Goal: Task Accomplishment & Management: Manage account settings

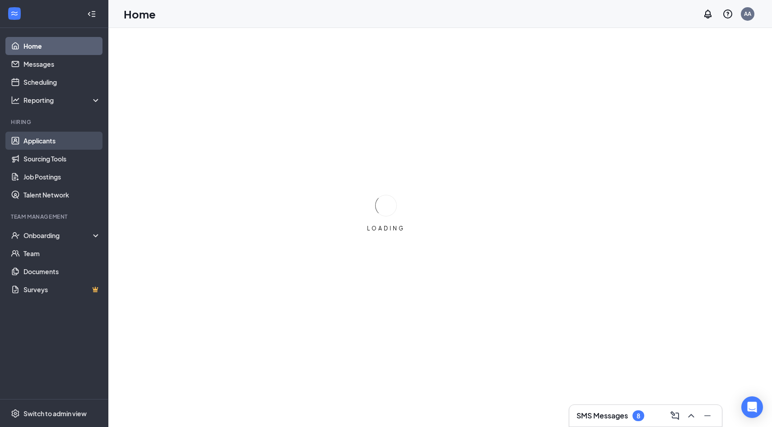
click at [70, 143] on link "Applicants" at bounding box center [61, 141] width 77 height 18
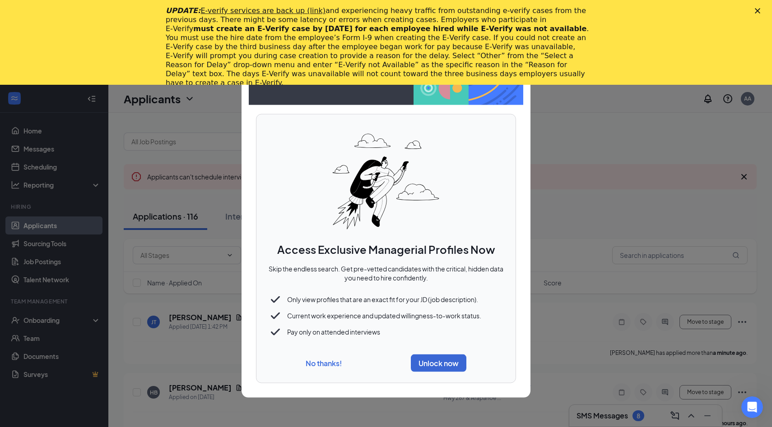
click at [332, 362] on button "No thanks!" at bounding box center [323, 363] width 36 height 9
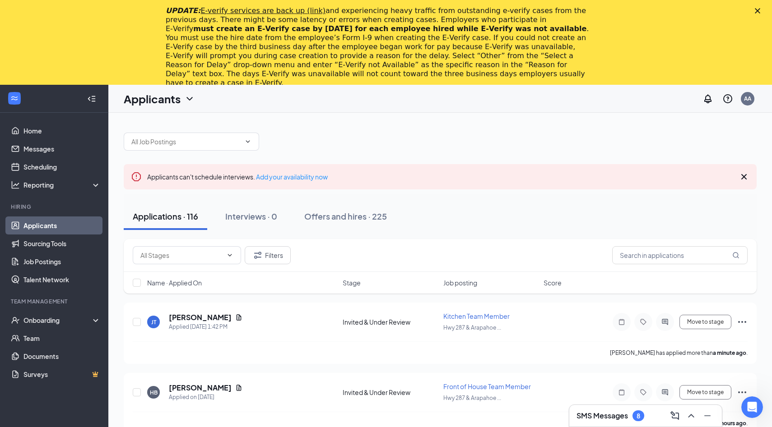
click at [756, 9] on polygon "Close" at bounding box center [756, 10] width 5 height 5
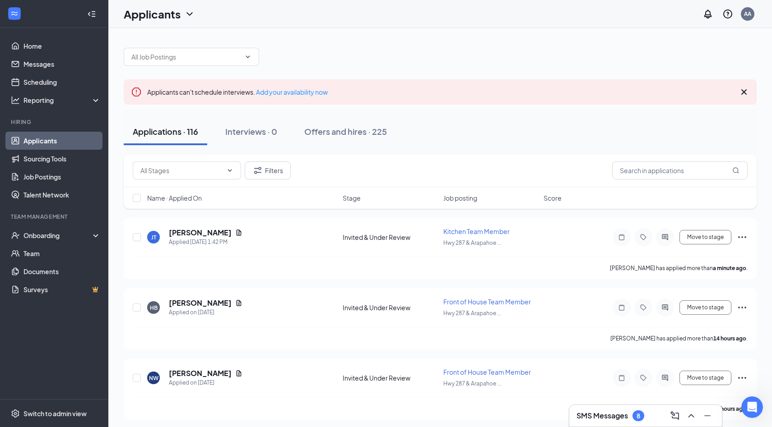
click at [244, 40] on div at bounding box center [440, 52] width 633 height 27
click at [241, 54] on span at bounding box center [191, 57] width 135 height 18
click at [249, 56] on icon "ChevronDown" at bounding box center [247, 56] width 7 height 7
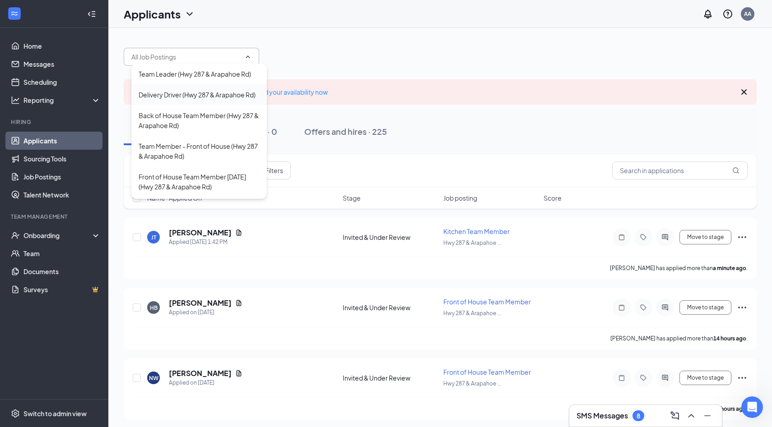
click at [228, 97] on div "Delivery Driver (Hwy 287 & Arapahoe Rd)" at bounding box center [197, 95] width 117 height 10
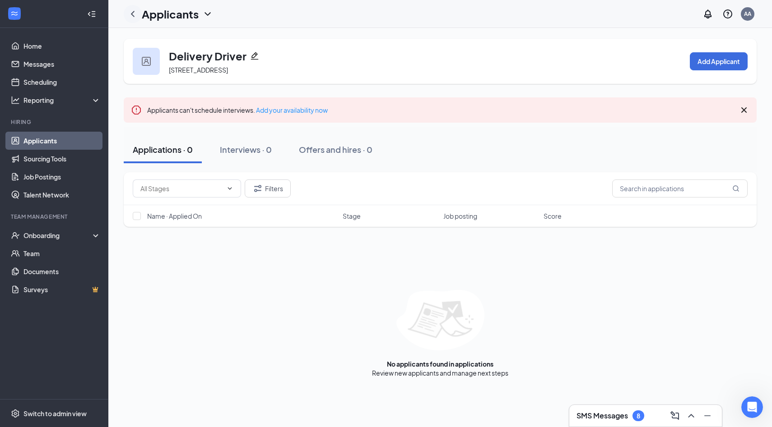
click at [134, 13] on icon "ChevronLeft" at bounding box center [132, 14] width 11 height 11
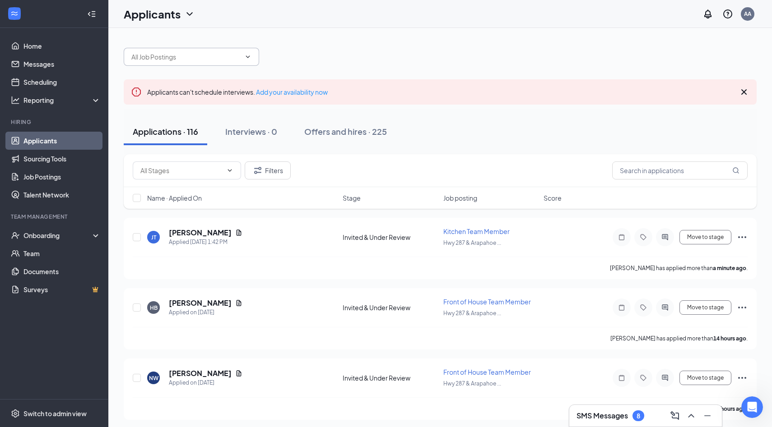
click at [243, 62] on span at bounding box center [191, 57] width 135 height 18
click at [248, 61] on span at bounding box center [191, 57] width 135 height 18
click at [248, 56] on icon "ChevronDown" at bounding box center [247, 56] width 7 height 7
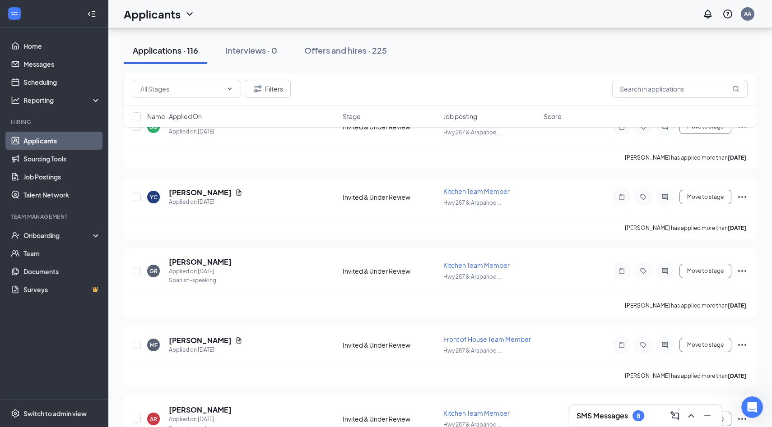
scroll to position [1226, 0]
click at [586, 417] on h3 "SMS Messages" at bounding box center [601, 416] width 51 height 10
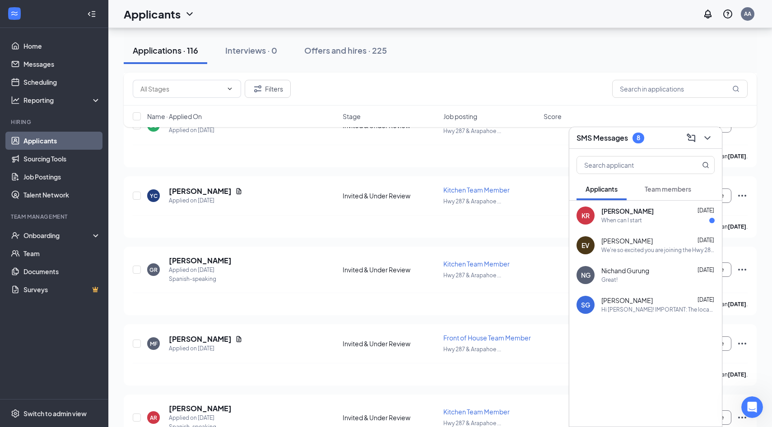
click at [629, 227] on div "KR [PERSON_NAME] [DATE] When can I start" at bounding box center [645, 216] width 153 height 30
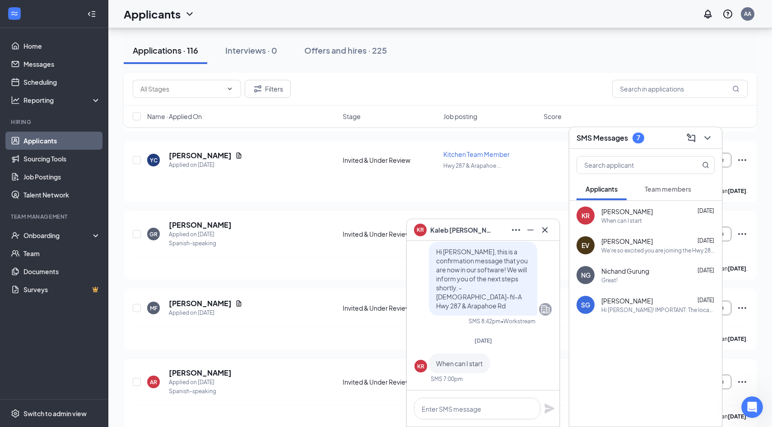
scroll to position [1267, 0]
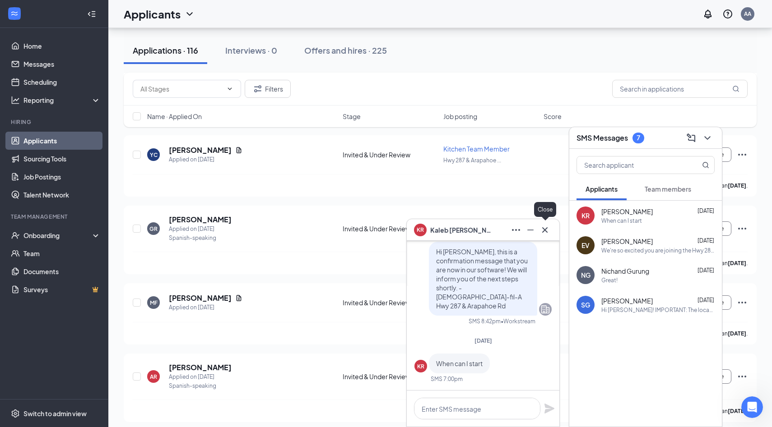
click at [550, 232] on icon "Cross" at bounding box center [544, 230] width 11 height 11
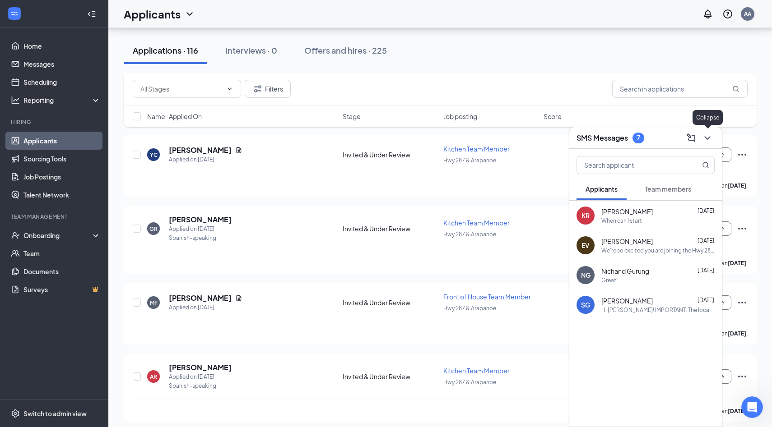
click at [711, 135] on icon "ChevronDown" at bounding box center [707, 138] width 11 height 11
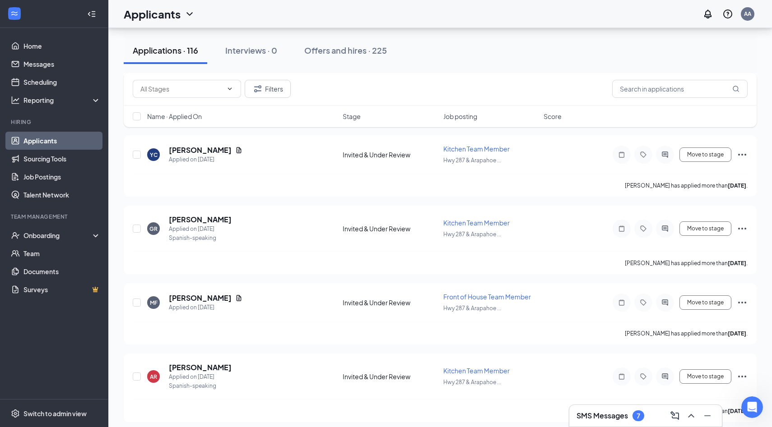
click at [598, 418] on h3 "SMS Messages" at bounding box center [601, 416] width 51 height 10
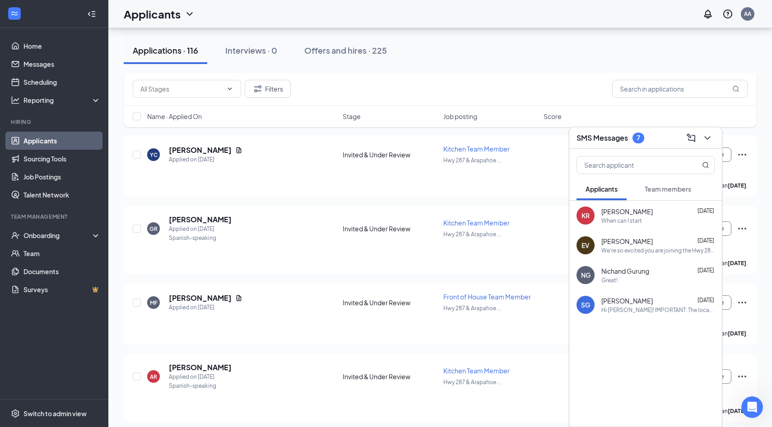
click at [666, 190] on span "Team members" at bounding box center [667, 189] width 46 height 8
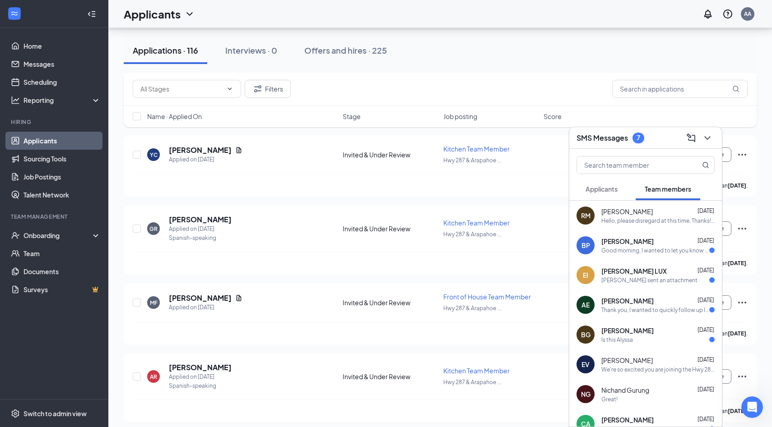
click at [629, 341] on div "Is this Alyssa" at bounding box center [617, 340] width 32 height 8
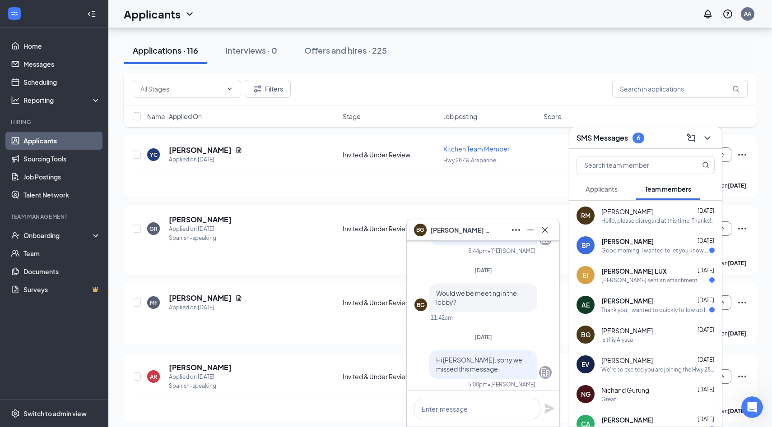
scroll to position [0, 0]
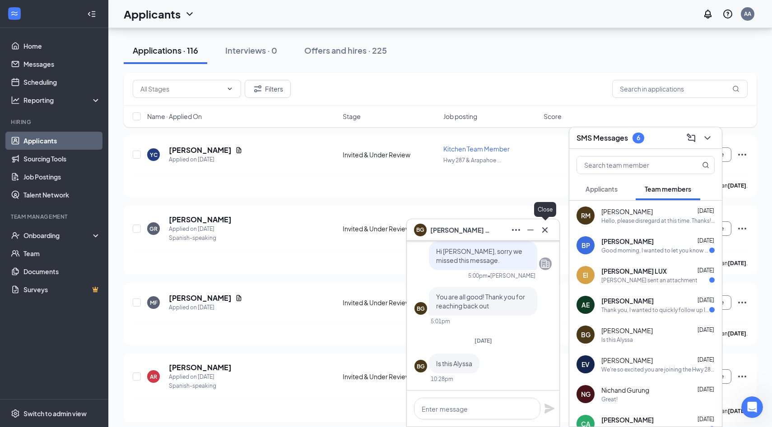
click at [545, 235] on icon "Cross" at bounding box center [544, 230] width 11 height 11
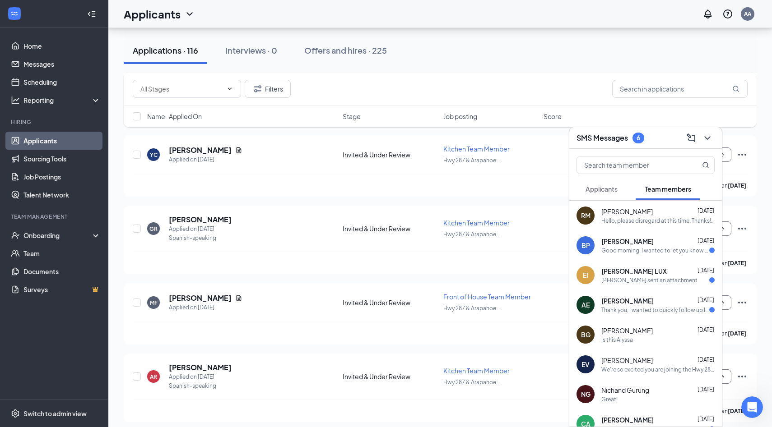
click at [625, 305] on div "[PERSON_NAME] [DATE] Thank you, I wanted to quickly follow up I believe my onbo…" at bounding box center [657, 305] width 113 height 18
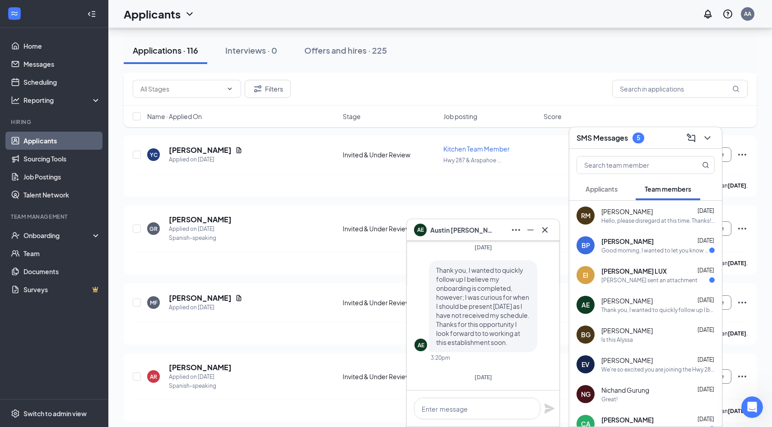
scroll to position [-16, 0]
click at [544, 233] on icon "Cross" at bounding box center [544, 230] width 11 height 11
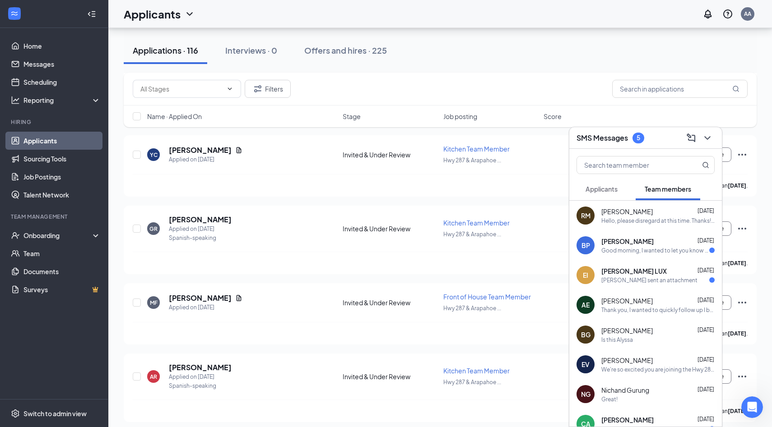
click at [647, 281] on div "[PERSON_NAME] sent an attachment" at bounding box center [649, 281] width 96 height 8
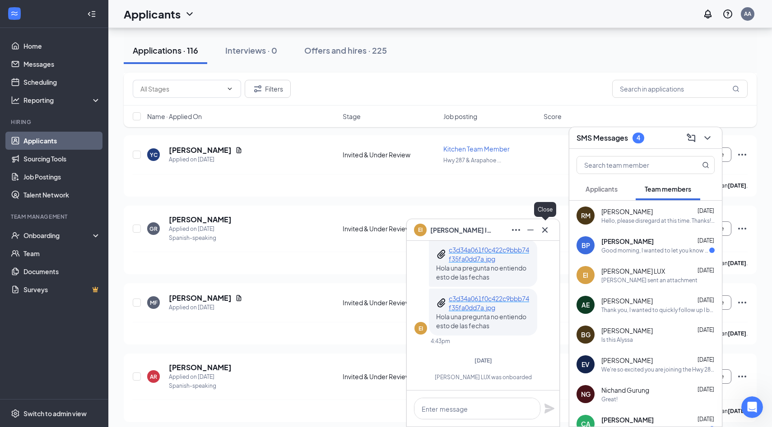
click at [547, 226] on icon "Cross" at bounding box center [544, 230] width 11 height 11
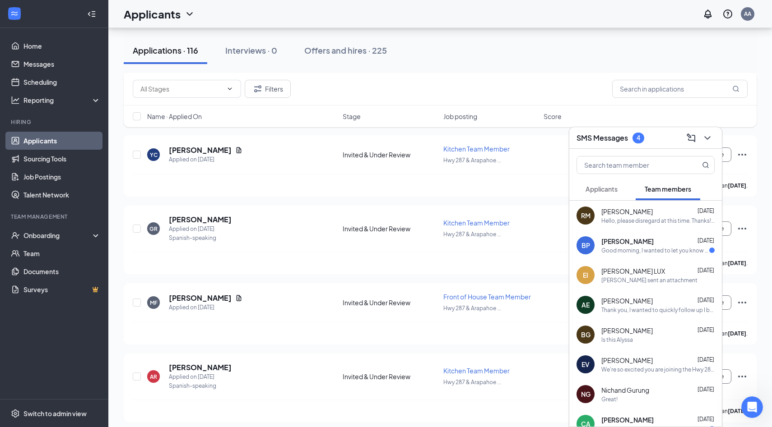
click at [624, 235] on div "BP [PERSON_NAME] [DATE] Good morning, I wanted to let you know that you filled …" at bounding box center [645, 246] width 153 height 30
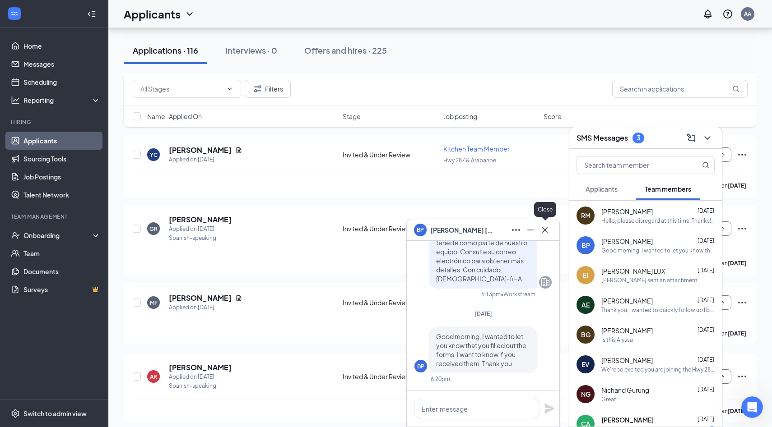
click at [545, 230] on icon "Cross" at bounding box center [544, 229] width 5 height 5
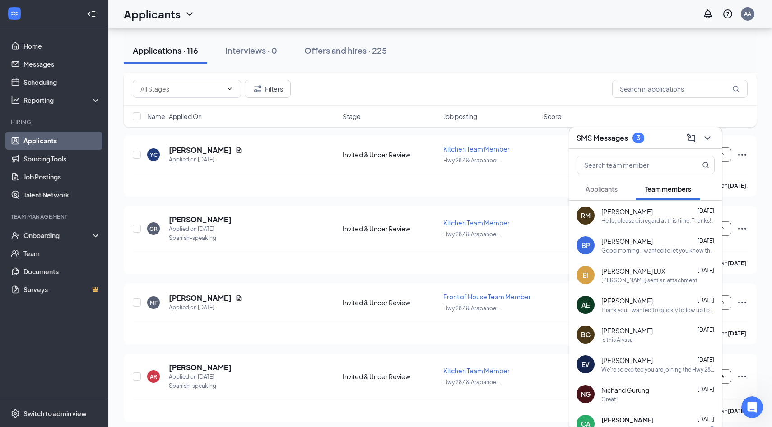
click at [621, 223] on div "Hello, please disregard at this time. Thanks! I sent over a text to schedule th…" at bounding box center [657, 221] width 113 height 8
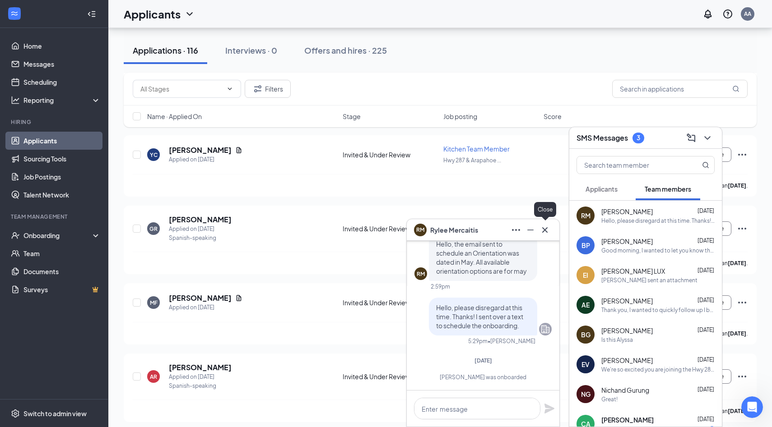
click at [547, 232] on icon "Cross" at bounding box center [544, 230] width 11 height 11
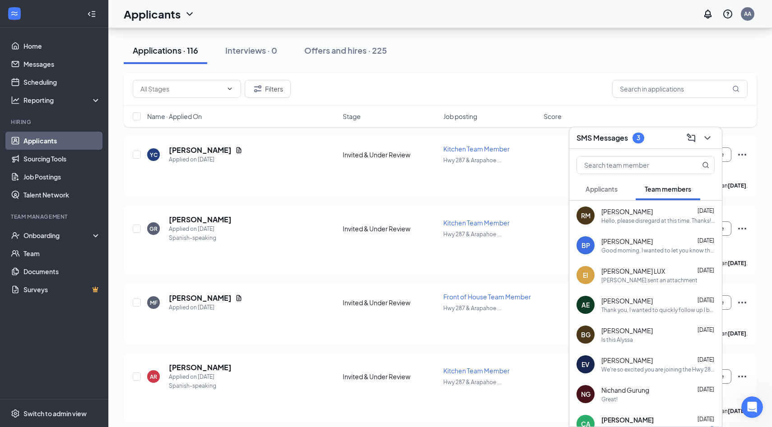
click at [609, 190] on span "Applicants" at bounding box center [601, 189] width 32 height 8
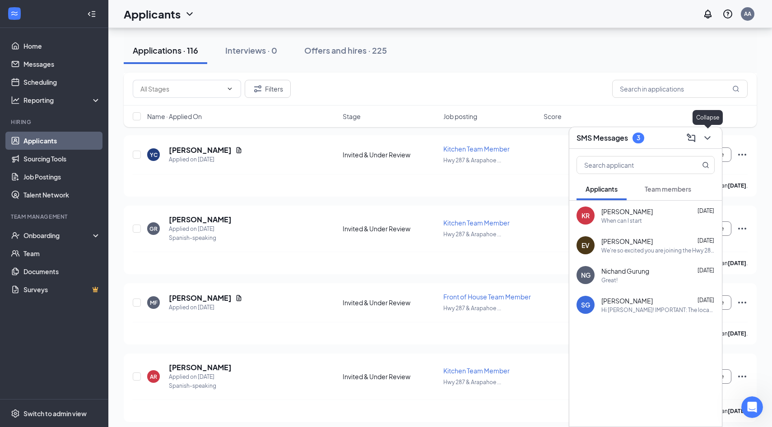
click at [709, 135] on icon "ChevronDown" at bounding box center [707, 138] width 11 height 11
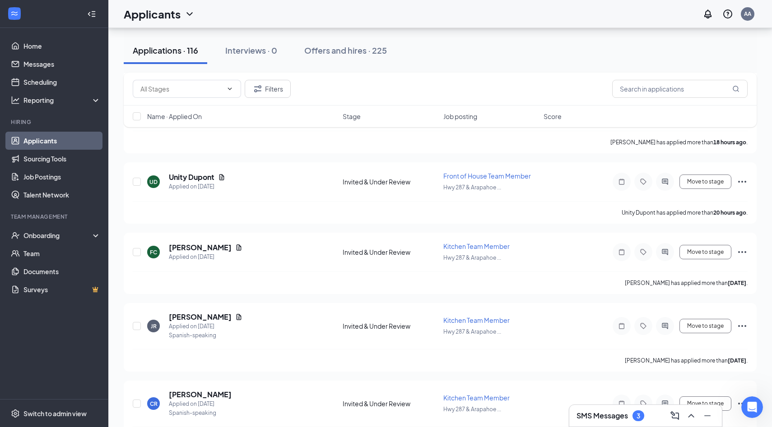
scroll to position [0, 0]
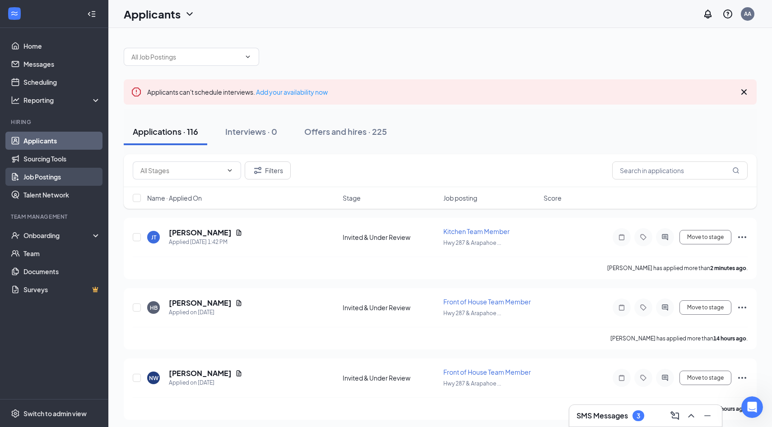
click at [79, 182] on link "Job Postings" at bounding box center [61, 177] width 77 height 18
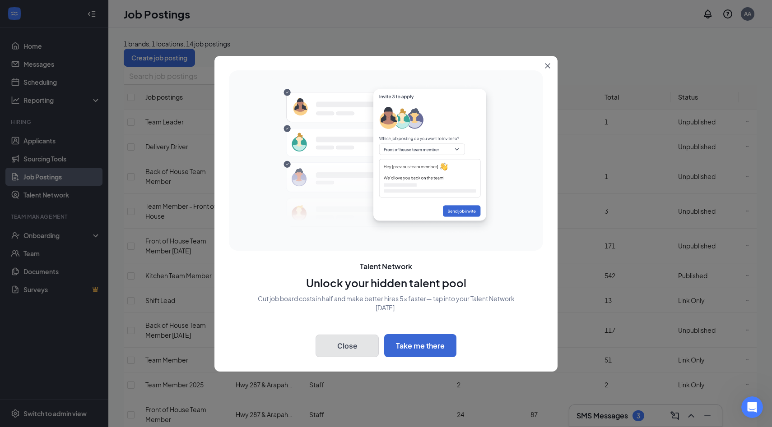
click at [357, 346] on button "Close" at bounding box center [346, 346] width 63 height 23
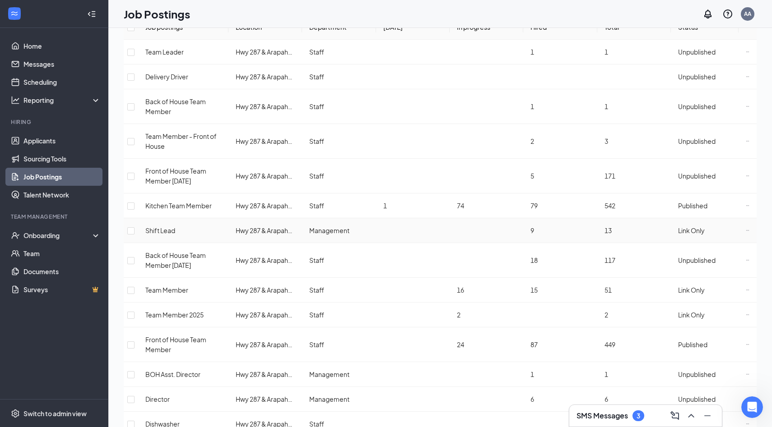
scroll to position [79, 0]
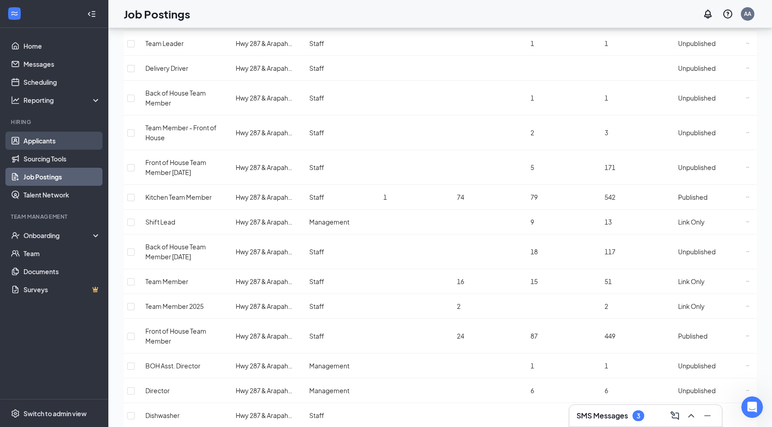
click at [50, 146] on link "Applicants" at bounding box center [61, 141] width 77 height 18
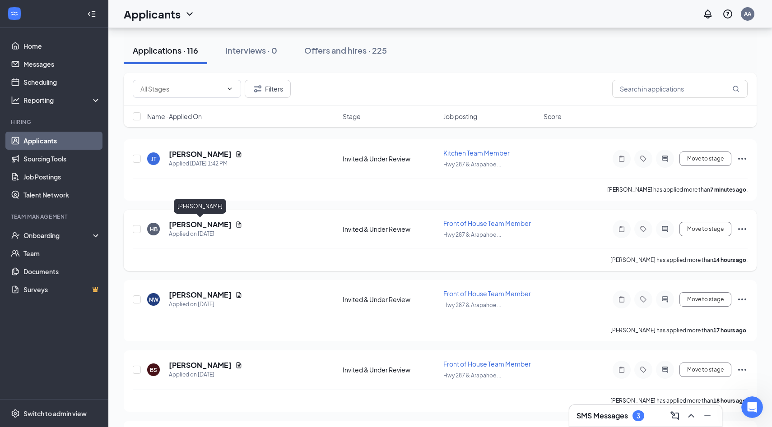
click at [197, 221] on h5 "[PERSON_NAME]" at bounding box center [200, 225] width 63 height 10
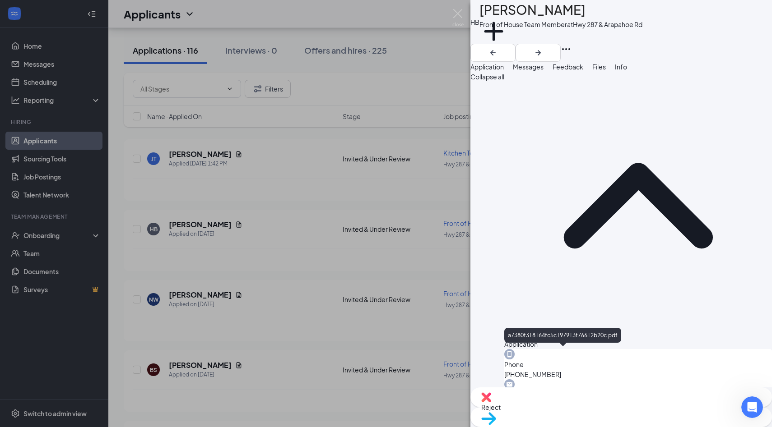
click at [458, 11] on img at bounding box center [457, 18] width 11 height 18
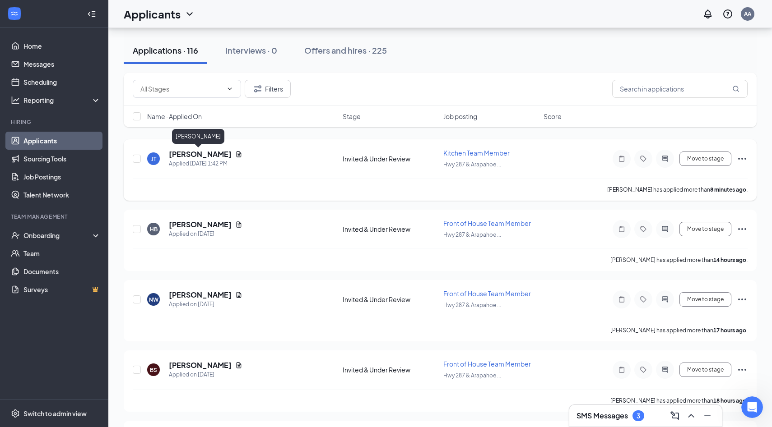
click at [198, 153] on h5 "[PERSON_NAME]" at bounding box center [200, 154] width 63 height 10
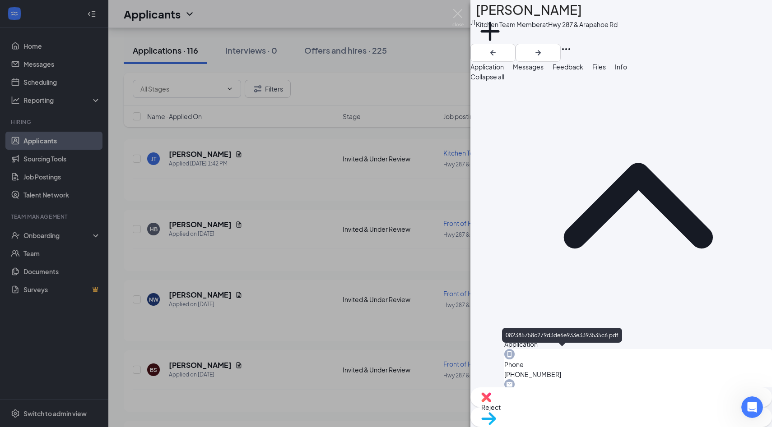
click at [451, 14] on div "[PERSON_NAME] Kitchen Team Member at Hwy 287 & Arapahoe Rd Add a tag Applicatio…" at bounding box center [386, 213] width 772 height 427
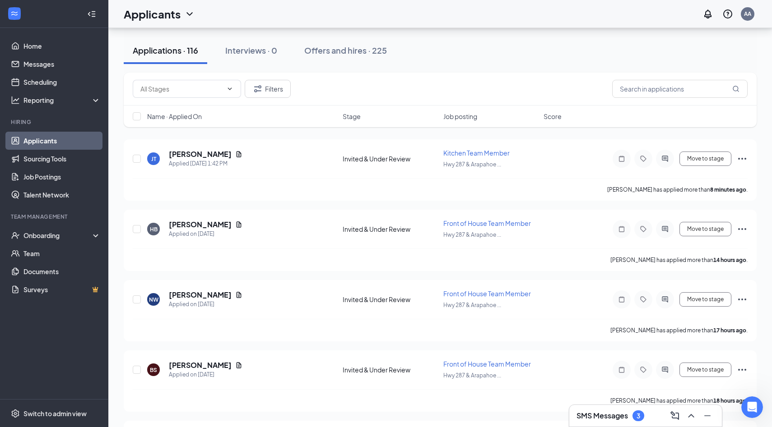
click at [459, 14] on div "Applicants AA" at bounding box center [439, 14] width 663 height 28
click at [361, 56] on button "Offers and hires · 225" at bounding box center [345, 50] width 101 height 27
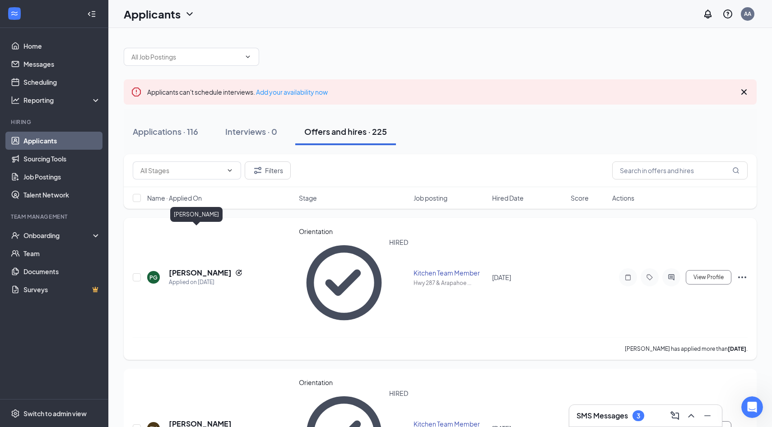
click at [201, 268] on h5 "[PERSON_NAME]" at bounding box center [200, 273] width 63 height 10
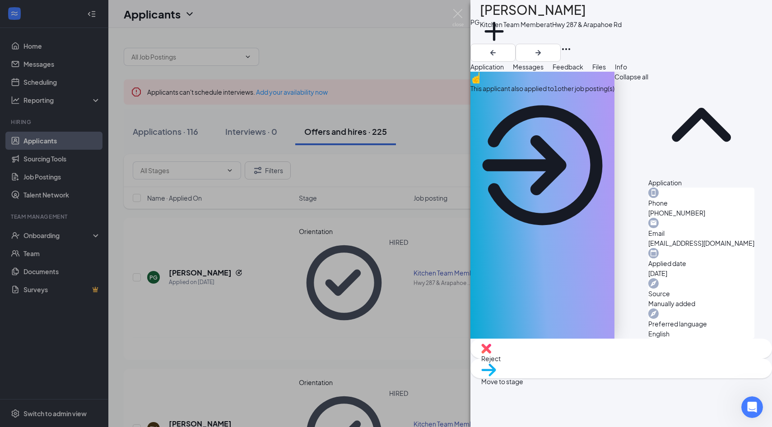
click at [543, 71] on span "Messages" at bounding box center [528, 67] width 31 height 8
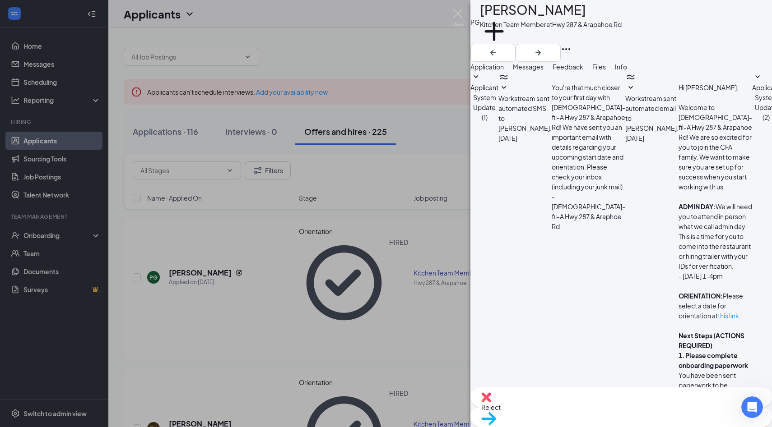
click at [593, 72] on div "Application Messages Feedback Files Info" at bounding box center [620, 67] width 301 height 10
click at [504, 72] on button "Application" at bounding box center [486, 67] width 33 height 10
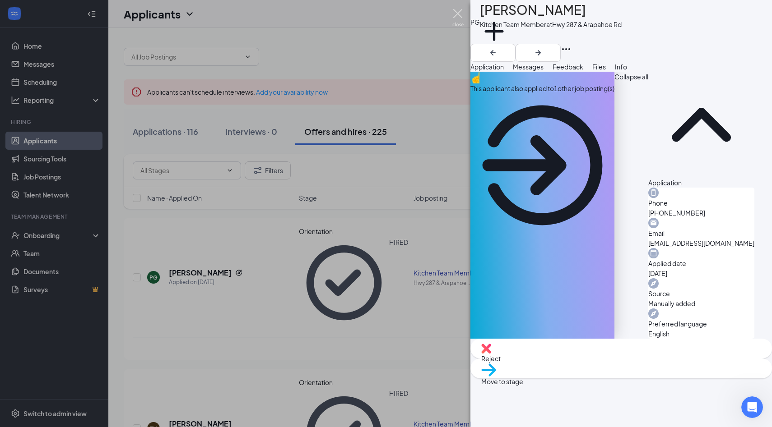
click at [459, 15] on img at bounding box center [457, 18] width 11 height 18
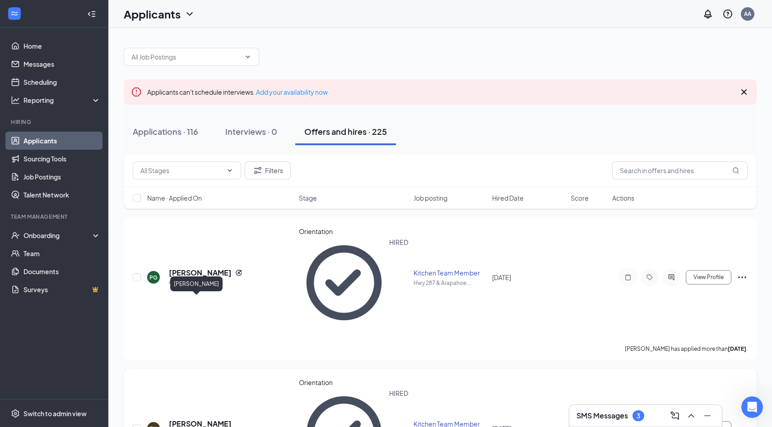
click at [200, 419] on h5 "[PERSON_NAME]" at bounding box center [200, 424] width 63 height 10
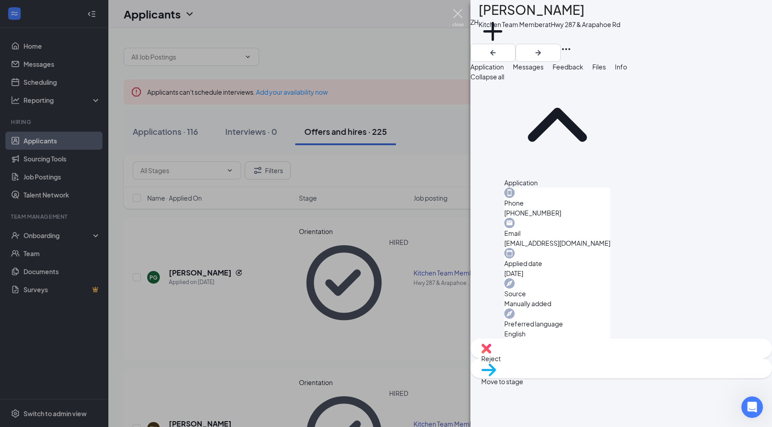
click at [458, 17] on img at bounding box center [457, 18] width 11 height 18
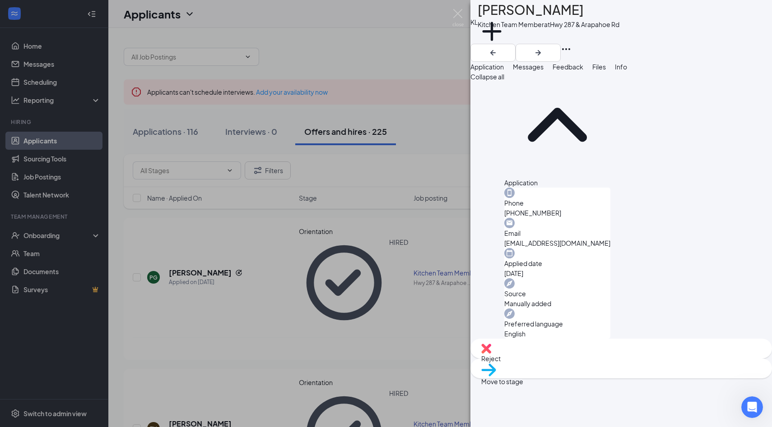
click at [543, 72] on div "Messages" at bounding box center [528, 67] width 31 height 10
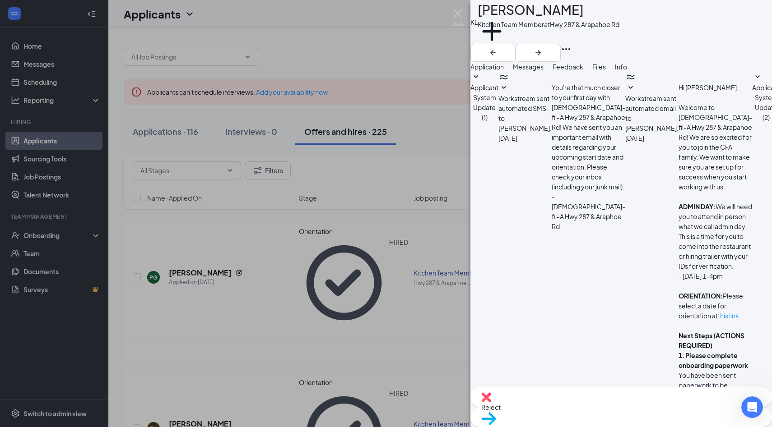
scroll to position [13, 0]
click at [583, 72] on button "Feedback" at bounding box center [567, 67] width 31 height 10
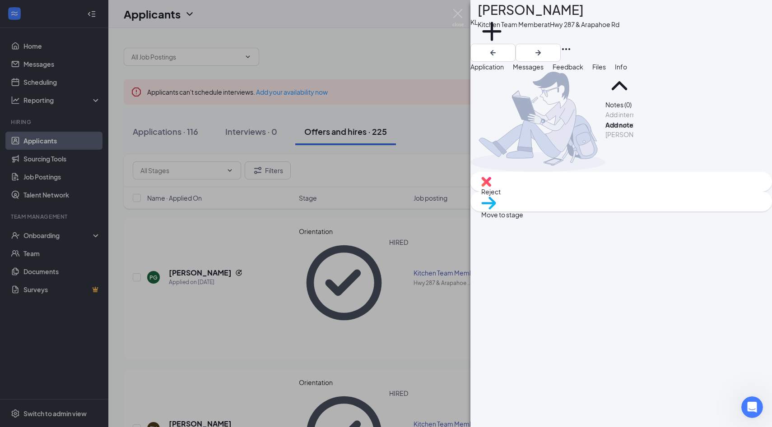
click at [606, 71] on span "Files" at bounding box center [599, 67] width 14 height 8
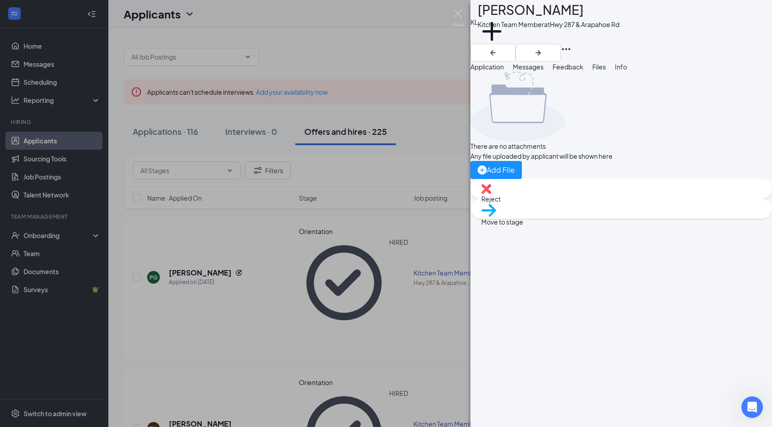
click at [627, 72] on button "Info" at bounding box center [621, 67] width 12 height 10
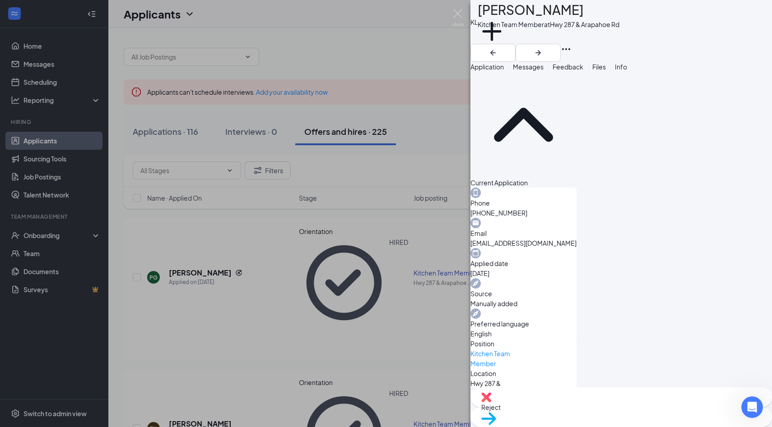
click at [72, 118] on div "KL [PERSON_NAME] Kitchen Team Member at Hwy 287 & Arapahoe Rd Add a tag Applica…" at bounding box center [386, 213] width 772 height 427
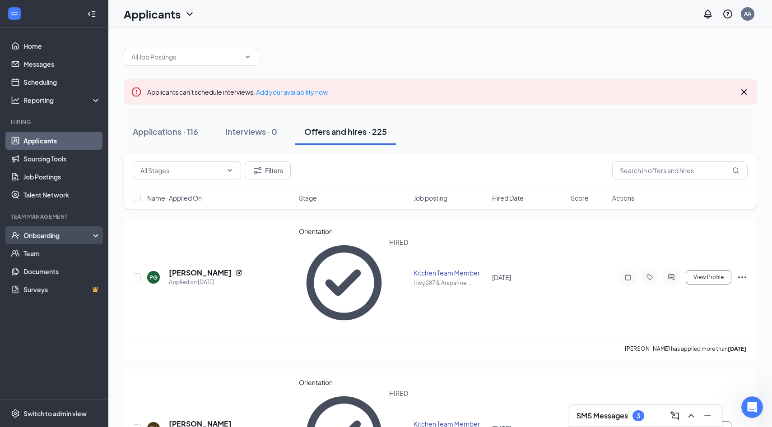
click at [52, 240] on div "Onboarding" at bounding box center [57, 235] width 69 height 9
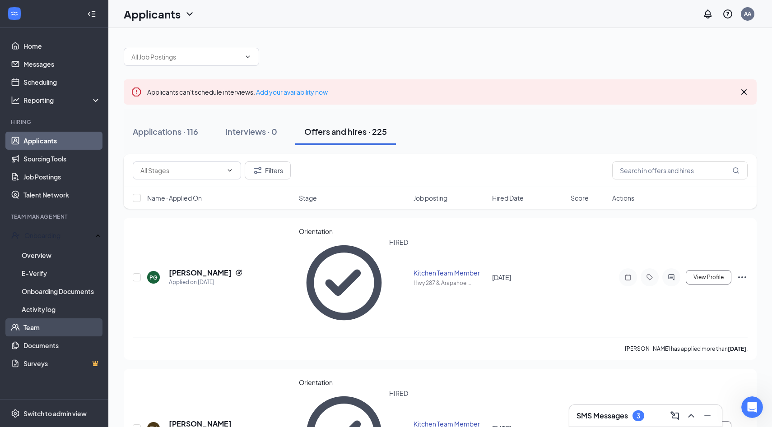
click at [53, 329] on link "Team" at bounding box center [61, 328] width 77 height 18
